Goal: Information Seeking & Learning: Learn about a topic

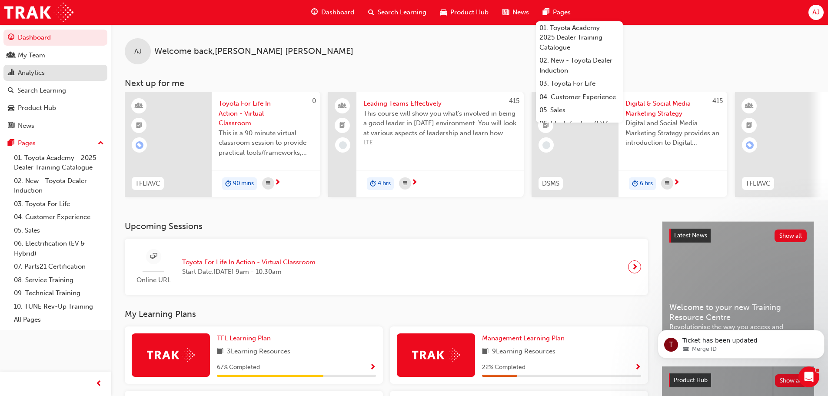
scroll to position [626, 0]
click at [47, 89] on div "Search Learning" at bounding box center [41, 91] width 49 height 10
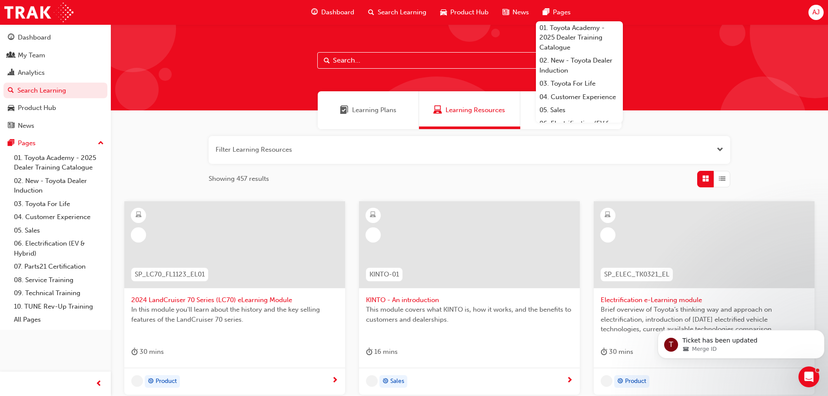
click at [359, 58] on input "text" at bounding box center [469, 60] width 304 height 17
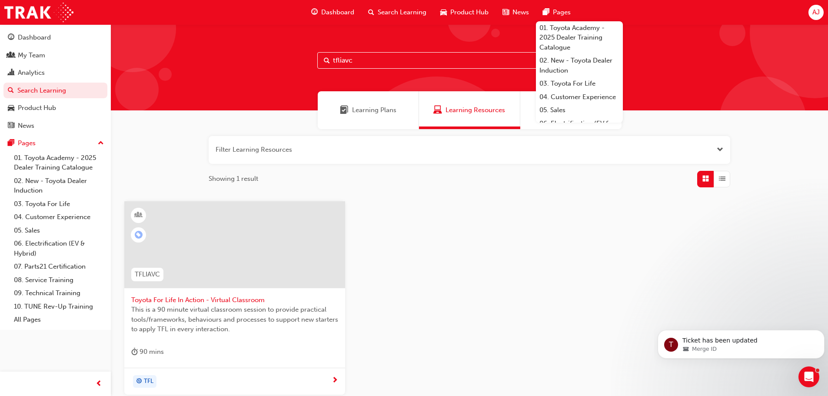
type input "tfliavc"
